Goal: Task Accomplishment & Management: Use online tool/utility

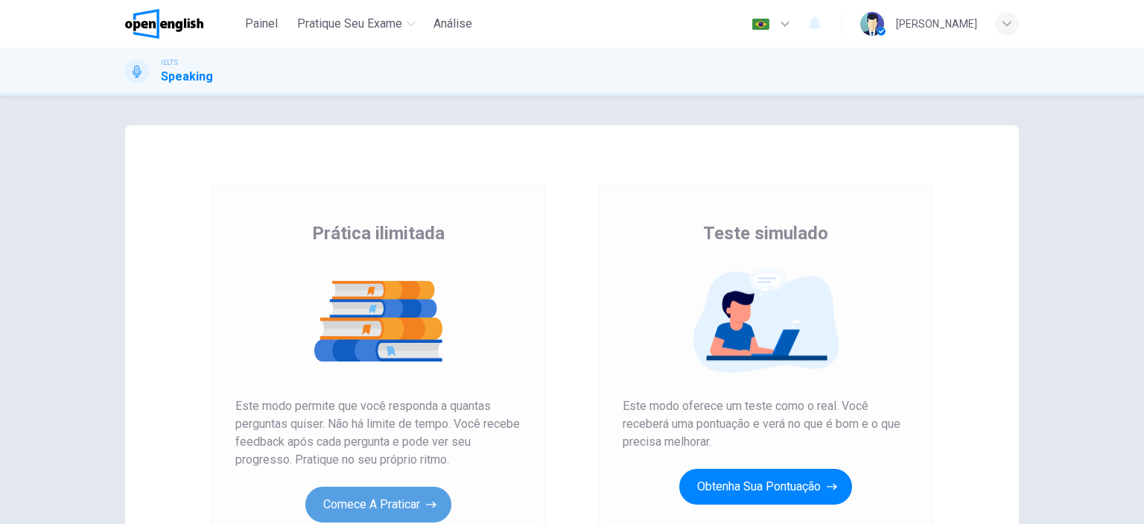
click at [394, 495] on button "Comece a praticar" at bounding box center [378, 505] width 146 height 36
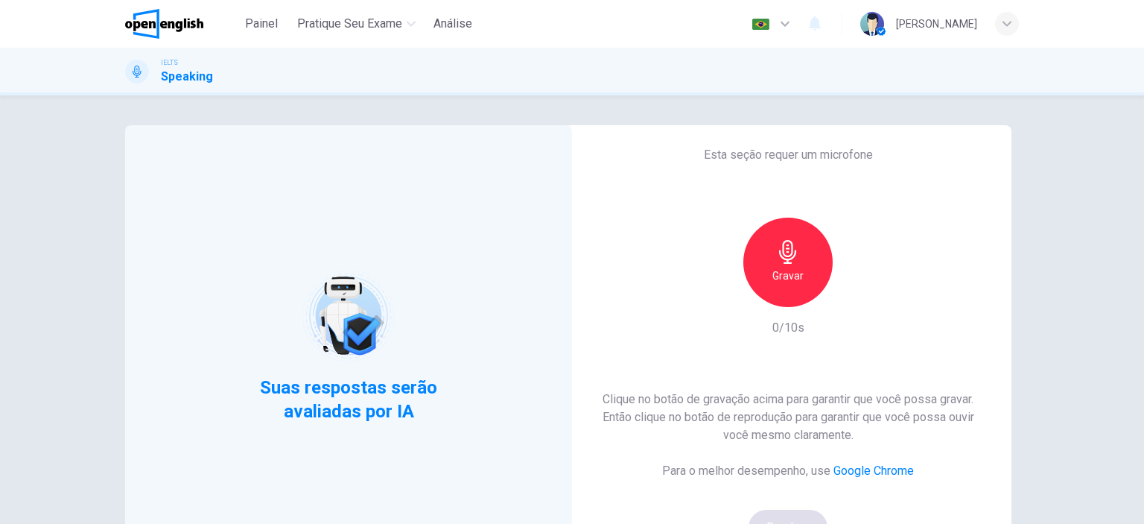
click at [798, 276] on h6 "Gravar" at bounding box center [788, 276] width 31 height 18
click at [797, 513] on div "Clique no botão de gravação acima para garantir que você possa gravar. Então cl…" at bounding box center [788, 467] width 399 height 155
click at [790, 288] on div "Parar" at bounding box center [788, 262] width 89 height 89
click at [856, 293] on icon "button" at bounding box center [856, 295] width 15 height 15
click at [781, 513] on button "Bom!" at bounding box center [789, 528] width 80 height 36
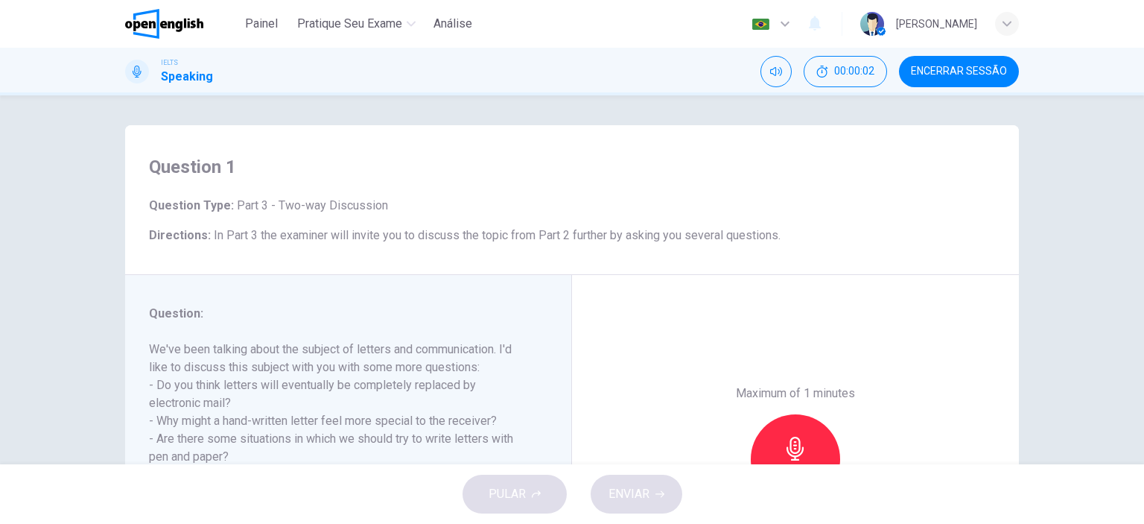
click at [936, 341] on div "Maximum of 1 minutes Gravar 0/60s" at bounding box center [795, 459] width 447 height 368
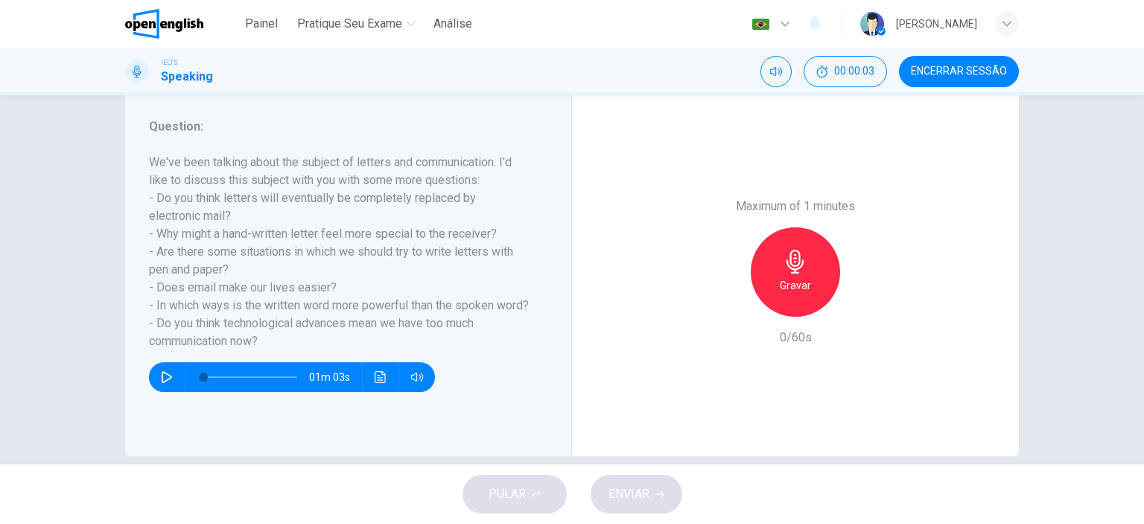
scroll to position [209, 0]
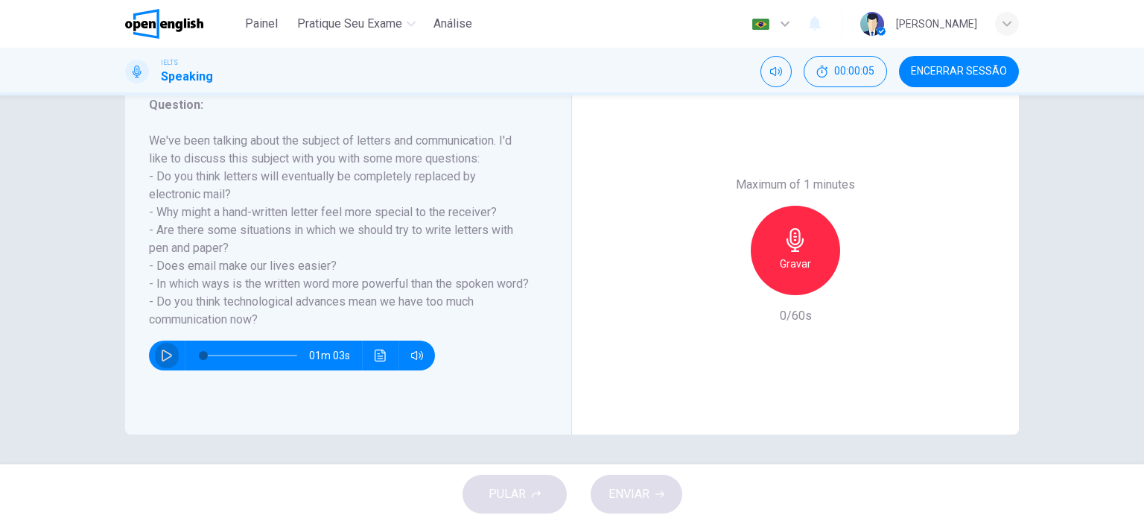
click at [162, 361] on icon "button" at bounding box center [167, 355] width 10 height 12
type input "*"
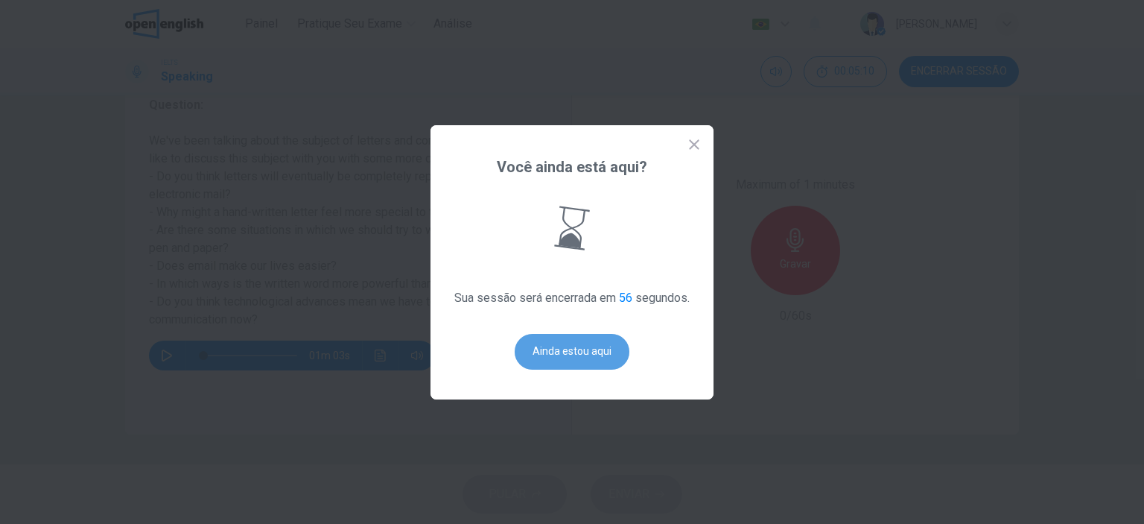
click at [557, 343] on button "Ainda estou aqui" at bounding box center [572, 352] width 115 height 36
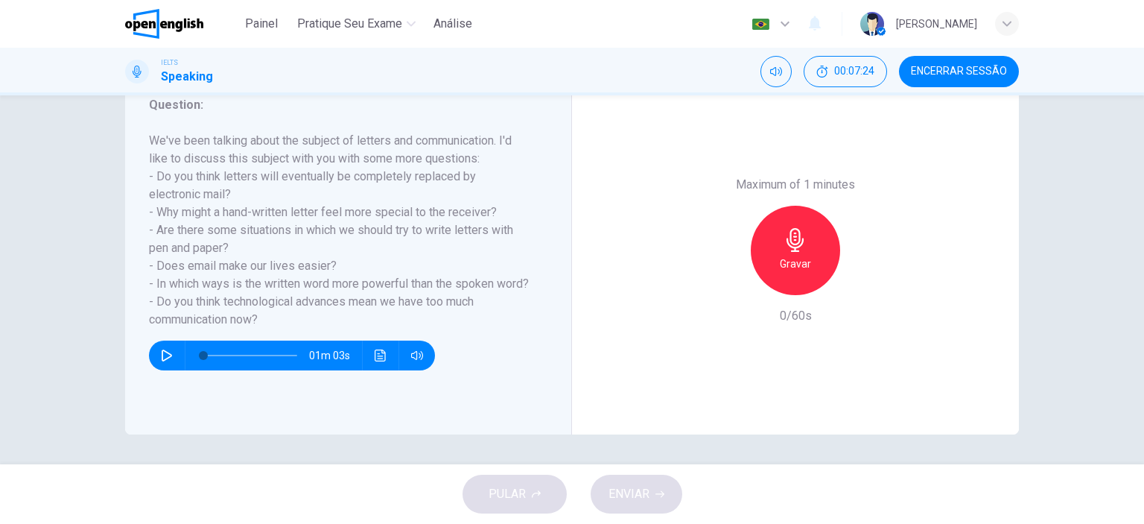
click at [638, 315] on div "Maximum of 1 minutes Gravar 0/60s" at bounding box center [795, 250] width 447 height 368
click at [784, 242] on icon "button" at bounding box center [796, 240] width 24 height 24
click at [777, 250] on div "Parar" at bounding box center [795, 250] width 89 height 89
click at [721, 291] on div "button" at bounding box center [727, 283] width 24 height 24
click at [789, 267] on h6 "Gravar" at bounding box center [795, 264] width 31 height 18
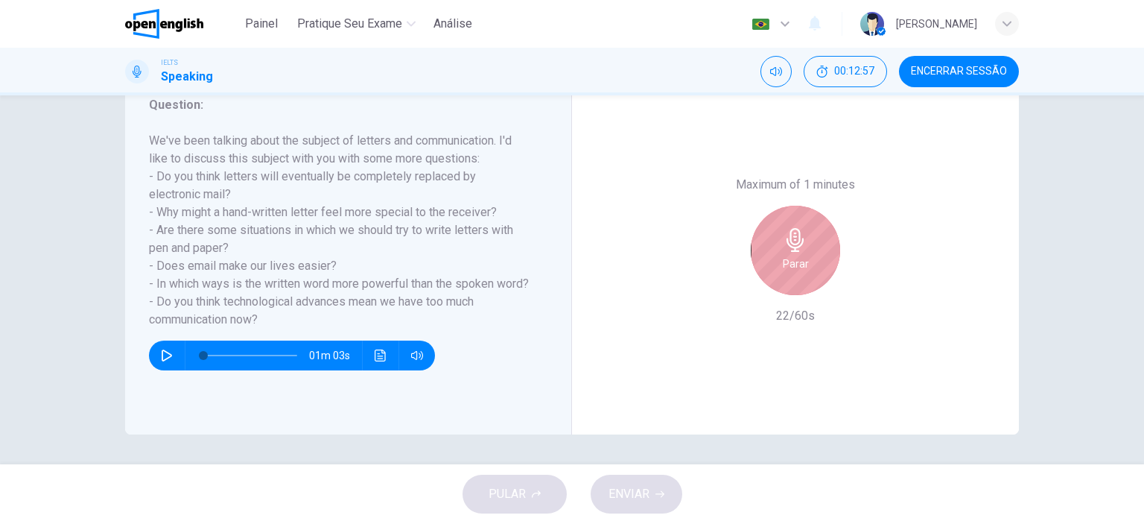
click at [763, 264] on div "Parar" at bounding box center [795, 250] width 89 height 89
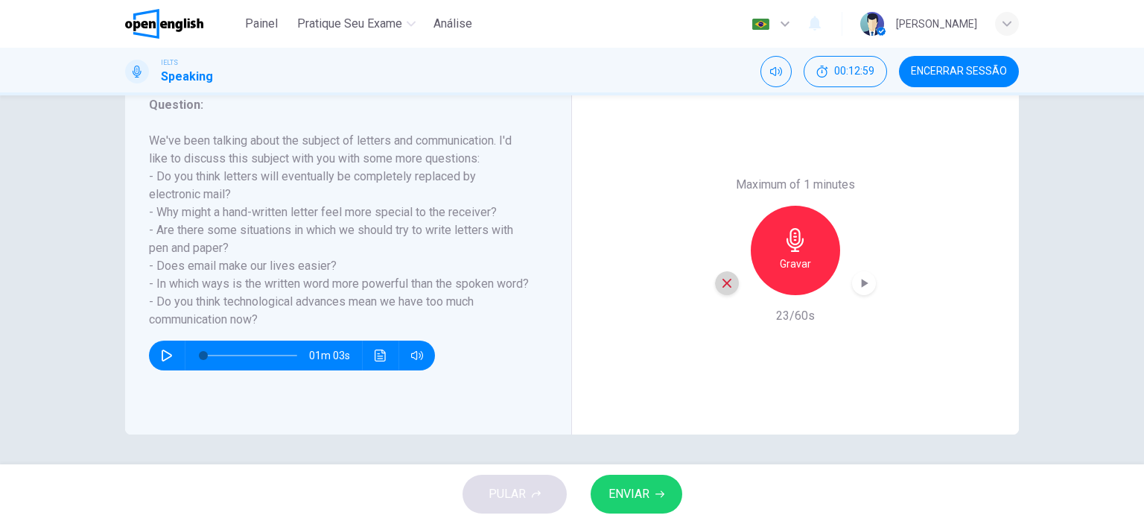
click at [723, 282] on icon "button" at bounding box center [727, 283] width 9 height 9
click at [780, 264] on h6 "Gravar" at bounding box center [795, 264] width 31 height 18
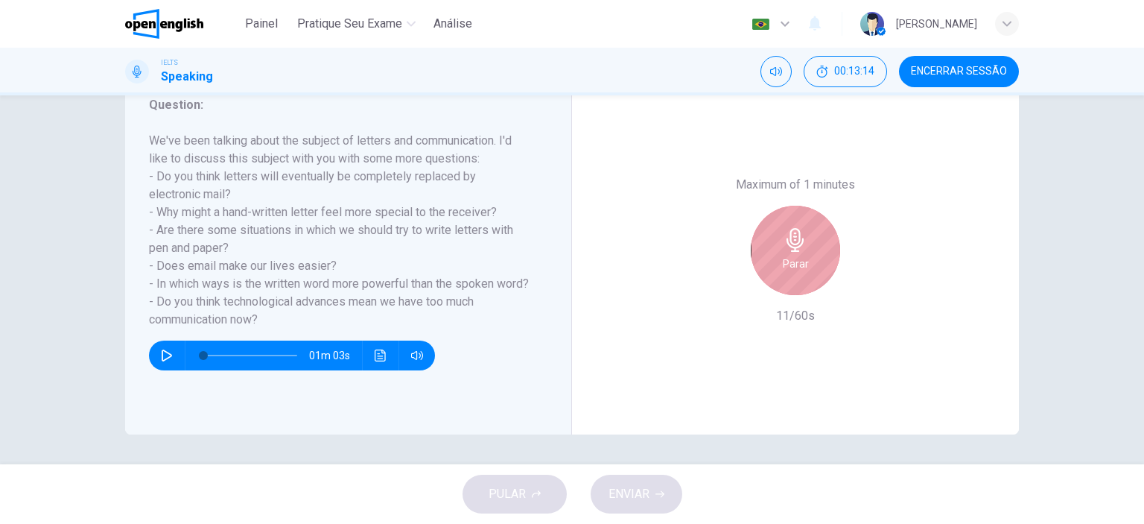
click at [779, 247] on div "Parar" at bounding box center [795, 250] width 89 height 89
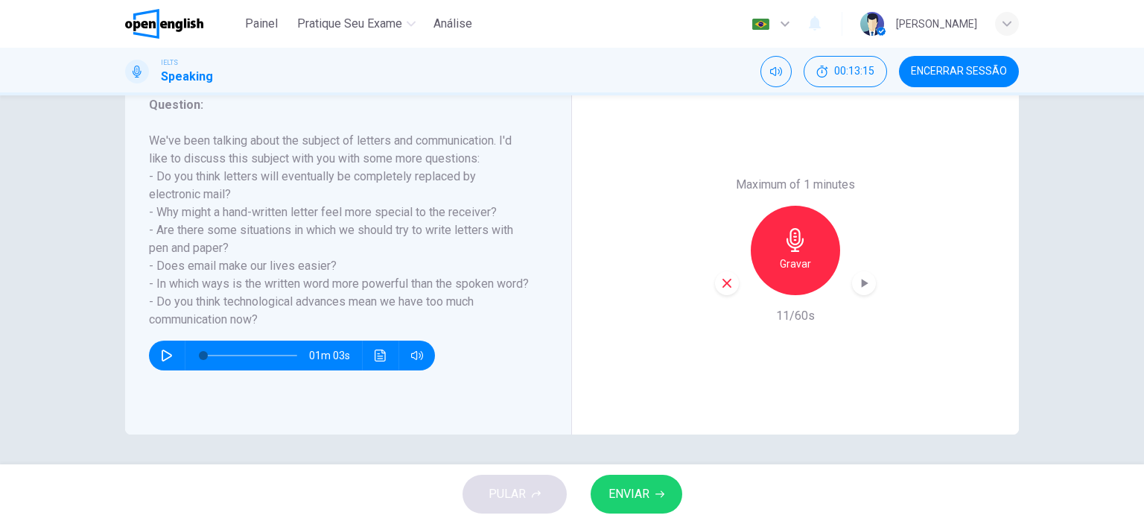
click at [729, 285] on icon "button" at bounding box center [726, 282] width 13 height 13
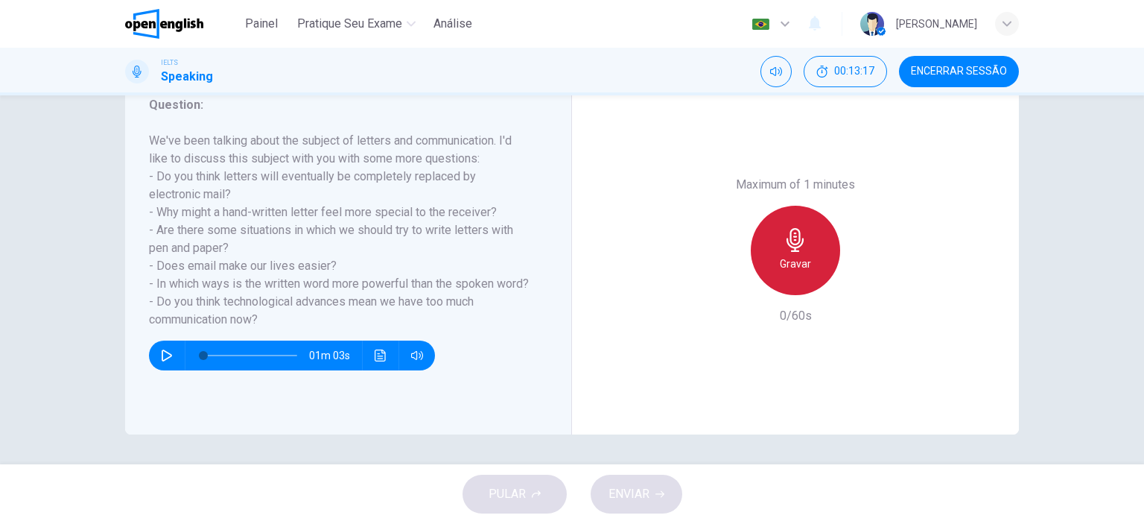
click at [815, 250] on div "Gravar" at bounding box center [795, 250] width 89 height 89
click at [783, 256] on h6 "Parar" at bounding box center [796, 264] width 26 height 18
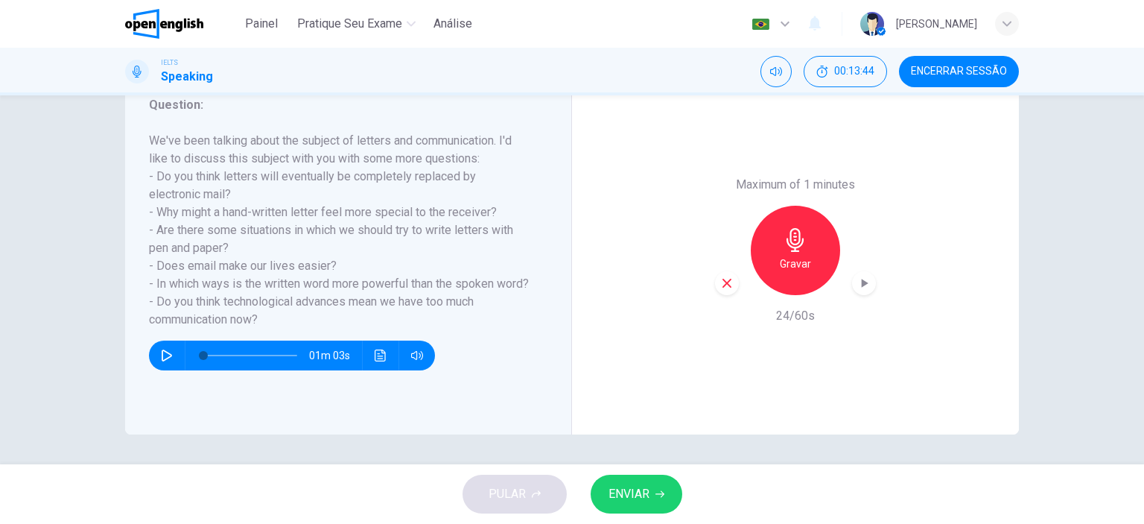
click at [720, 282] on icon "button" at bounding box center [726, 282] width 13 height 13
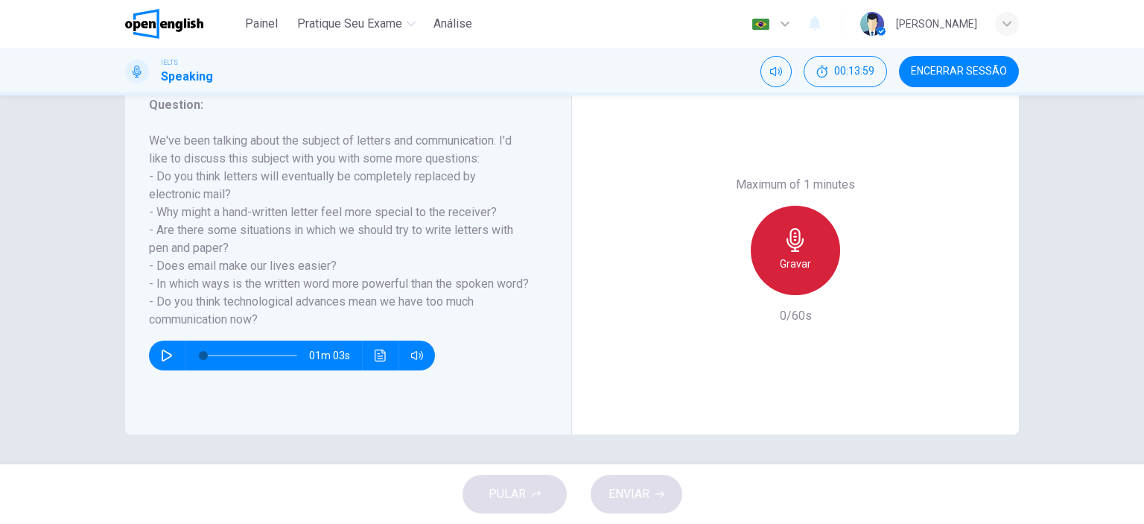
click at [793, 253] on div "Gravar" at bounding box center [795, 250] width 89 height 89
click at [808, 265] on div "Parar" at bounding box center [795, 250] width 89 height 89
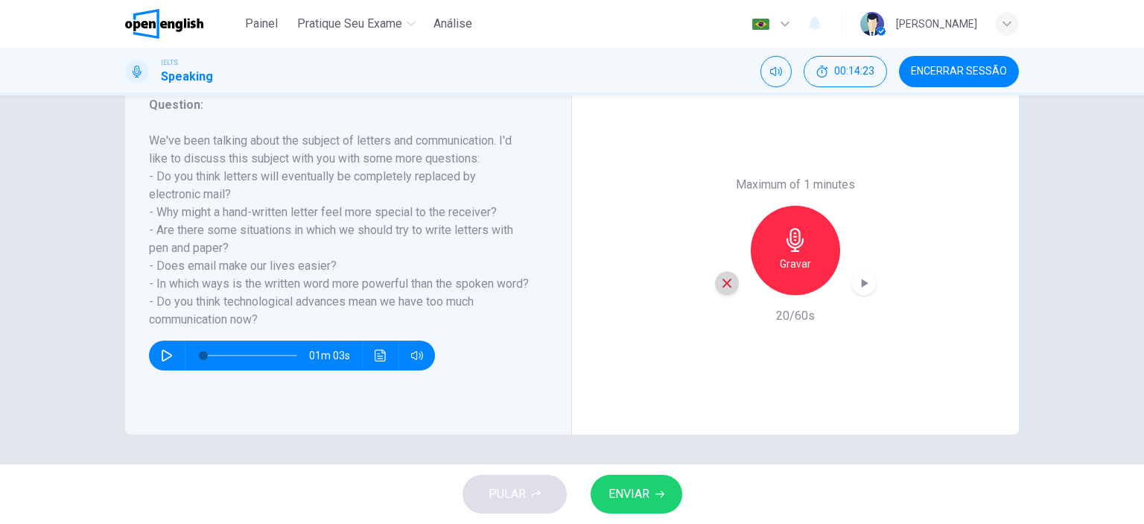
click at [722, 285] on icon "button" at bounding box center [726, 282] width 13 height 13
click at [790, 262] on h6 "Gravar" at bounding box center [795, 264] width 31 height 18
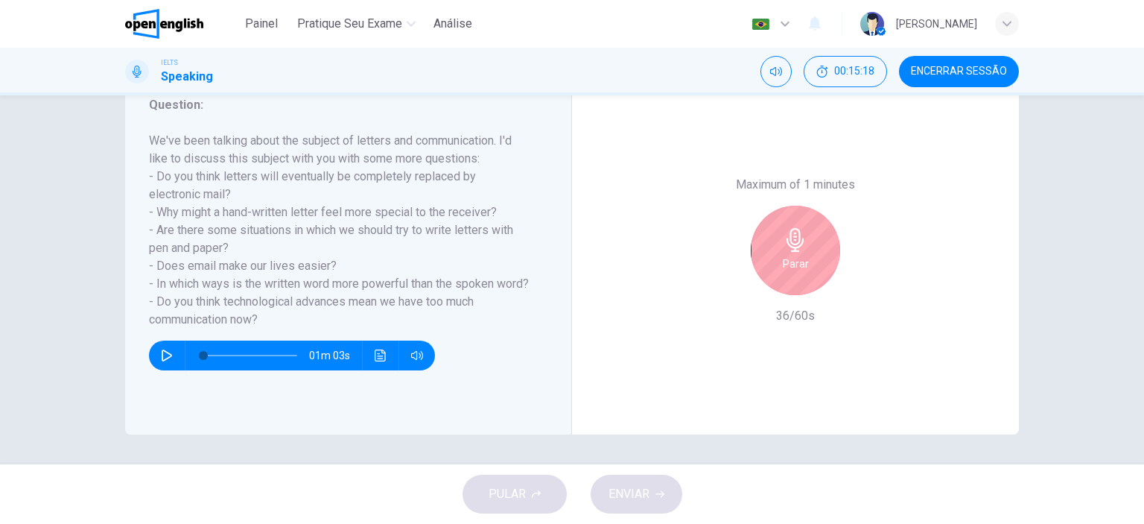
click at [786, 237] on icon "button" at bounding box center [796, 240] width 24 height 24
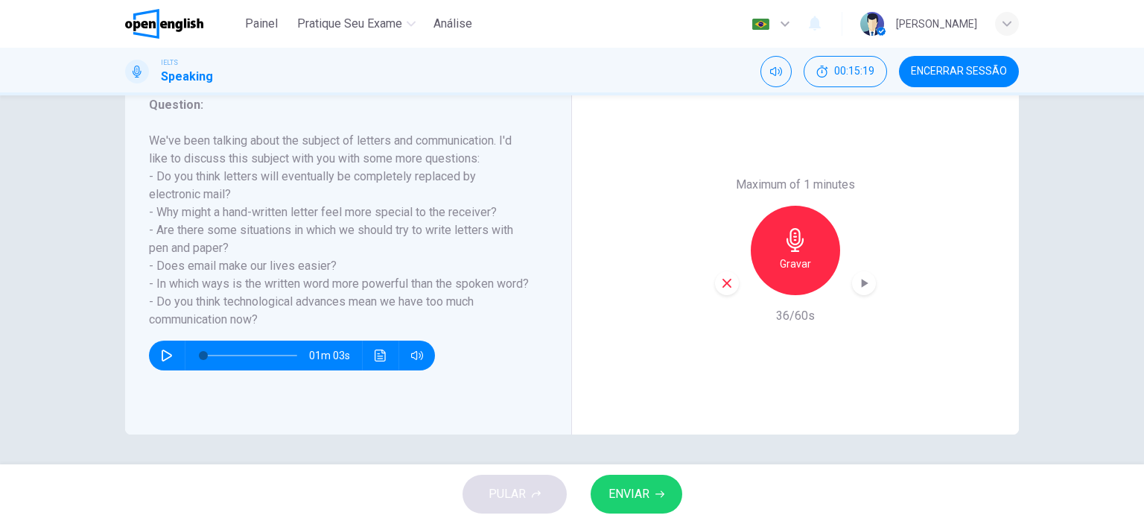
click at [720, 282] on icon "button" at bounding box center [726, 282] width 13 height 13
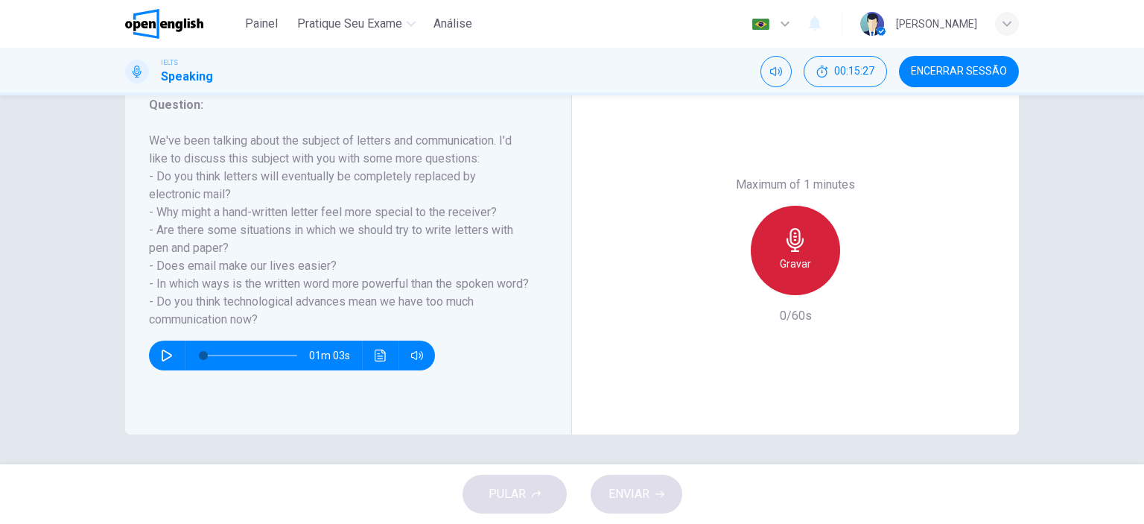
click at [791, 250] on icon "button" at bounding box center [795, 240] width 17 height 24
click at [802, 245] on icon "button" at bounding box center [796, 240] width 24 height 24
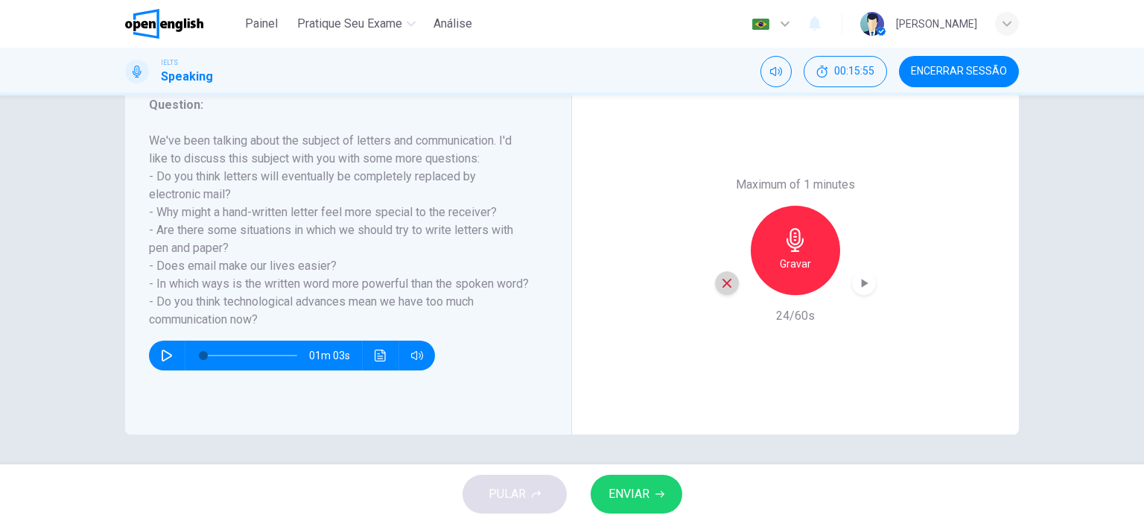
click at [723, 287] on icon "button" at bounding box center [727, 283] width 9 height 9
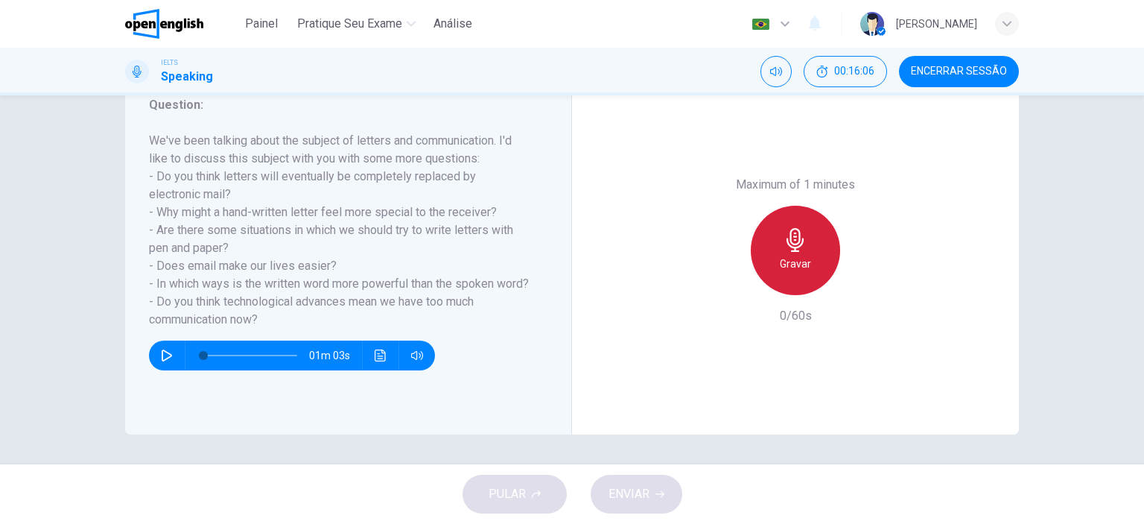
click at [769, 253] on div "Gravar" at bounding box center [795, 250] width 89 height 89
click at [777, 258] on div "Parar" at bounding box center [795, 250] width 89 height 89
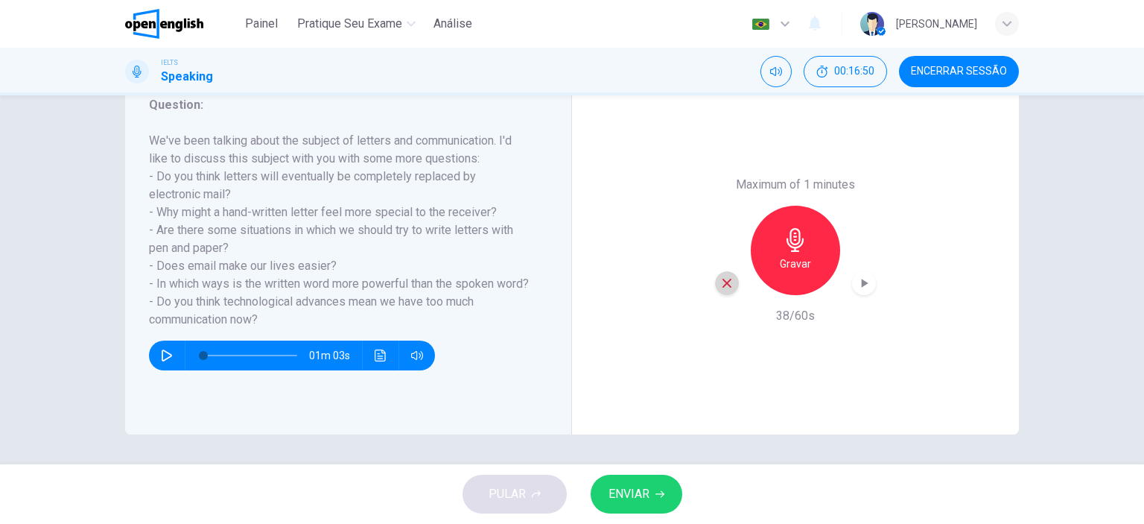
click at [723, 282] on icon "button" at bounding box center [727, 283] width 9 height 9
click at [793, 244] on icon "button" at bounding box center [795, 240] width 17 height 24
click at [649, 489] on span "ENVIAR" at bounding box center [629, 494] width 41 height 21
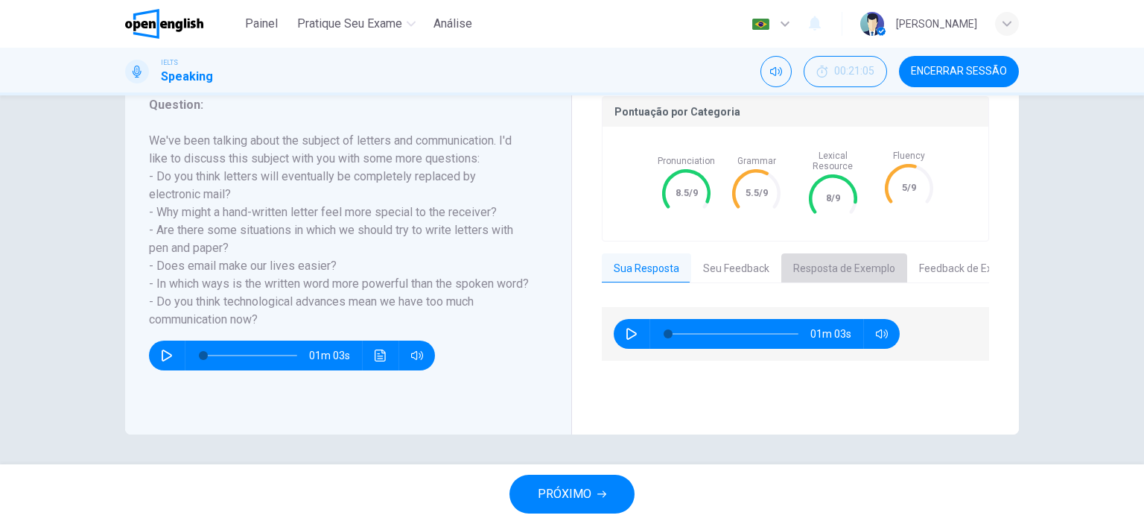
click at [833, 253] on button "Resposta de Exemplo" at bounding box center [845, 268] width 126 height 31
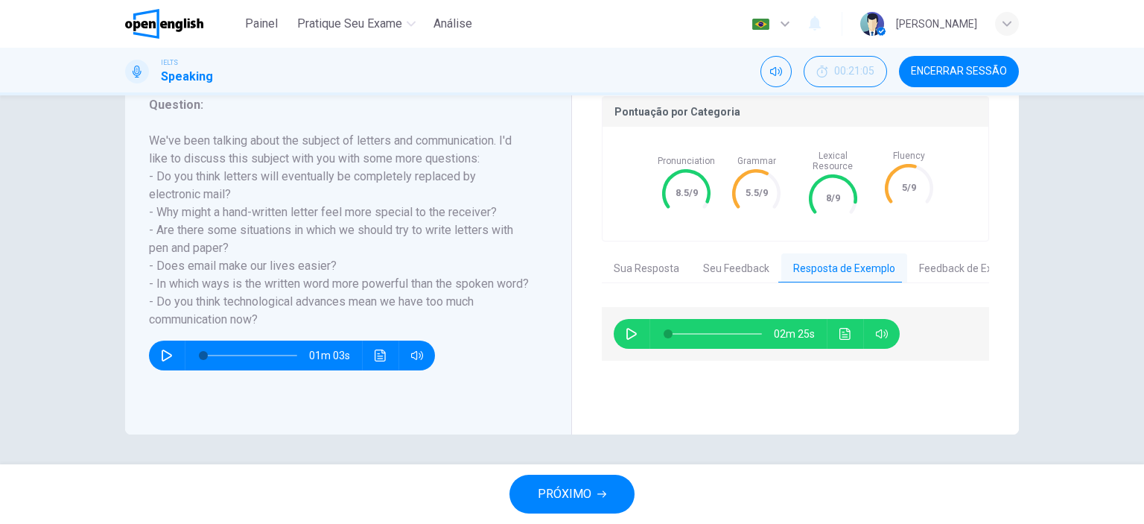
click at [627, 328] on icon "button" at bounding box center [632, 334] width 10 height 12
type input "**"
click at [590, 495] on span "PRÓXIMO" at bounding box center [565, 494] width 54 height 21
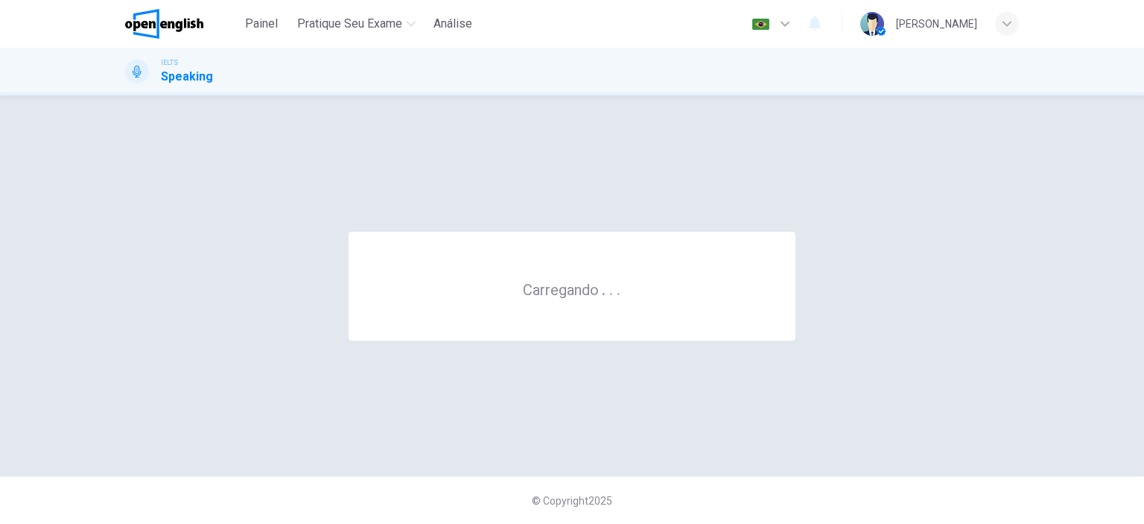
scroll to position [0, 0]
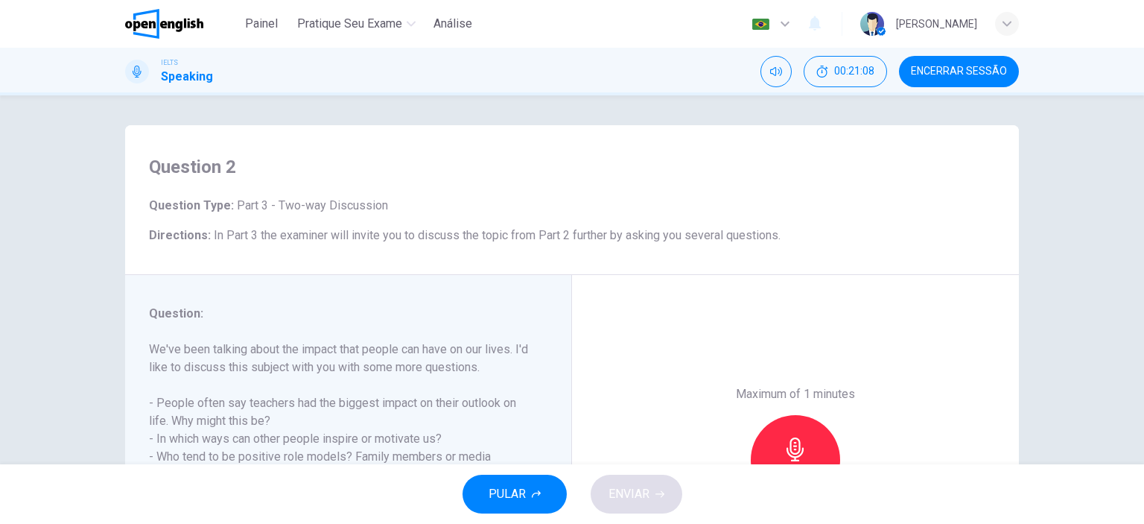
click at [660, 336] on div "Maximum of 1 minutes Gravar 0/60s" at bounding box center [795, 460] width 447 height 370
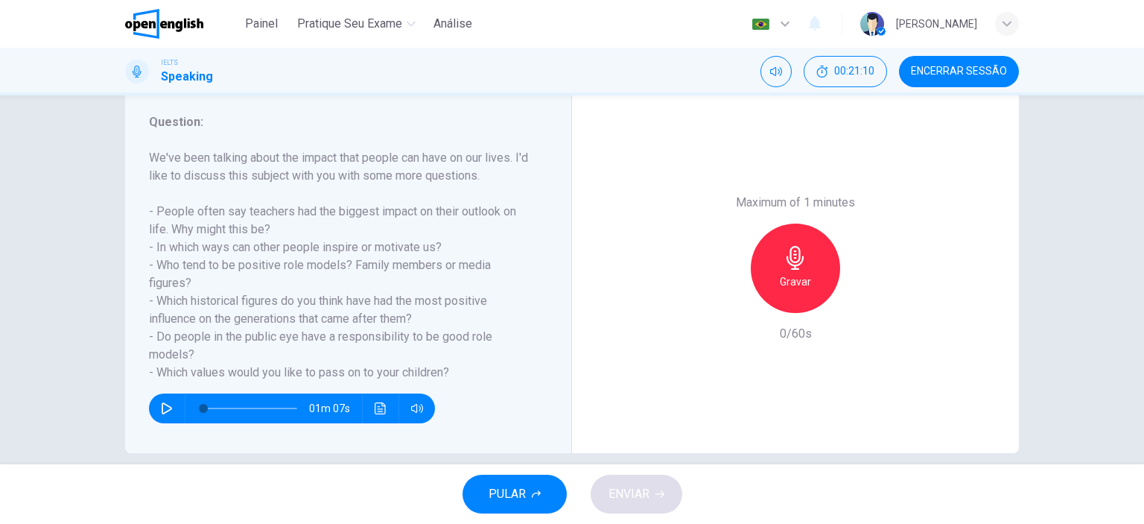
scroll to position [209, 0]
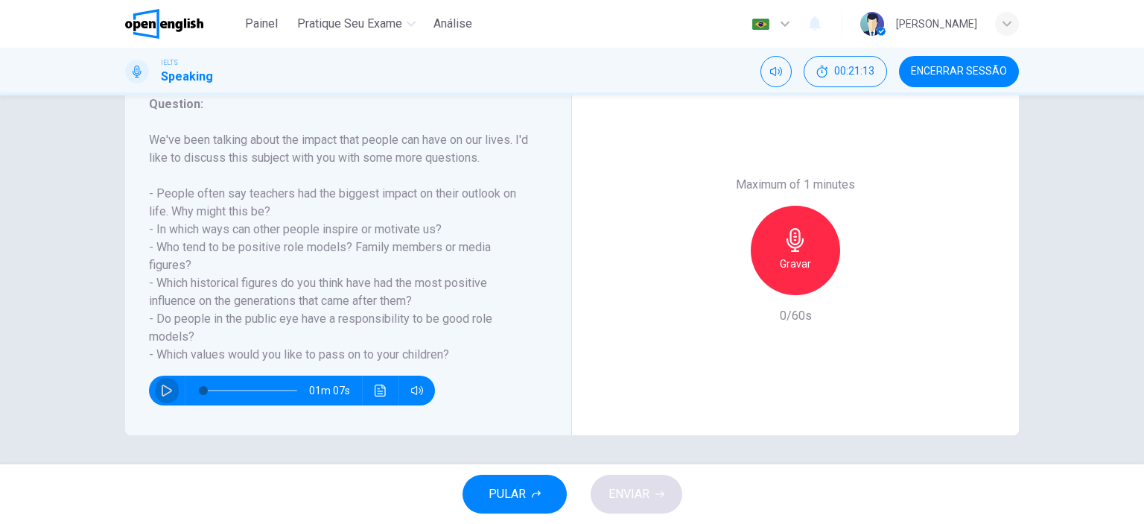
click at [162, 384] on icon "button" at bounding box center [167, 390] width 10 height 12
type input "**"
click at [939, 67] on span "Encerrar Sessão" at bounding box center [959, 72] width 96 height 12
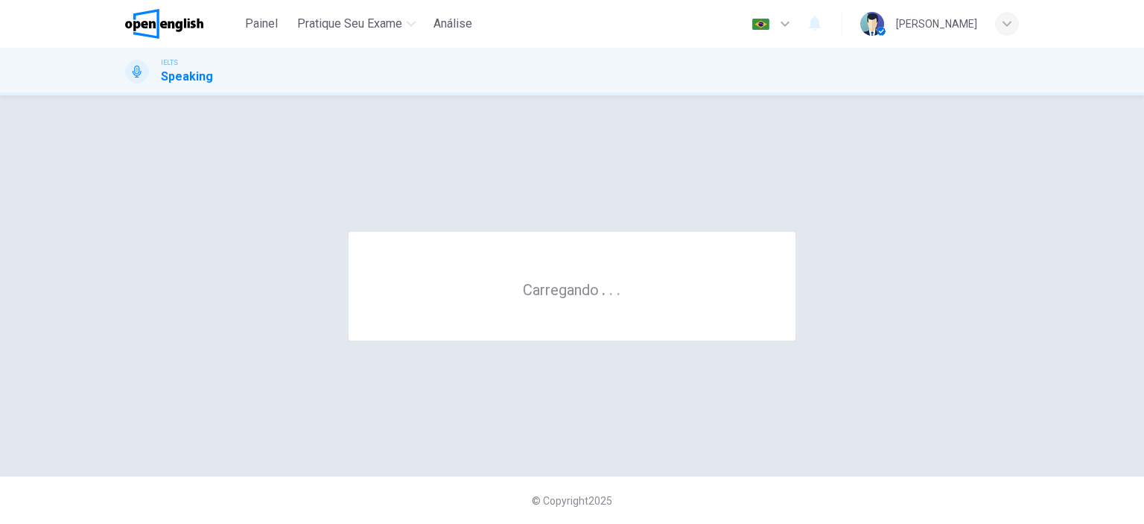
scroll to position [0, 0]
